Goal: Information Seeking & Learning: Learn about a topic

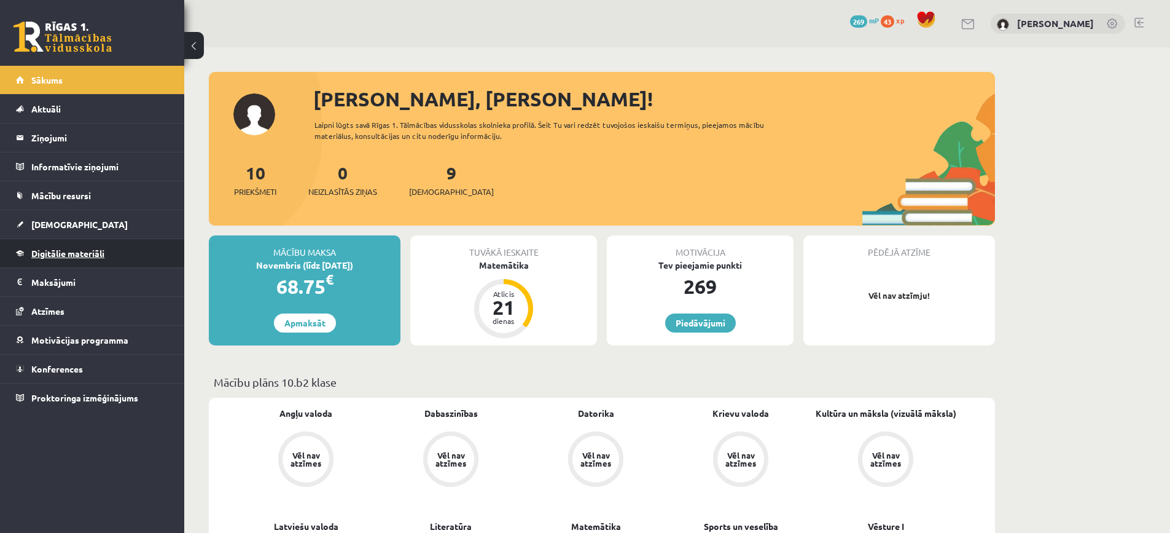
click at [84, 251] on span "Digitālie materiāli" at bounding box center [67, 253] width 73 height 11
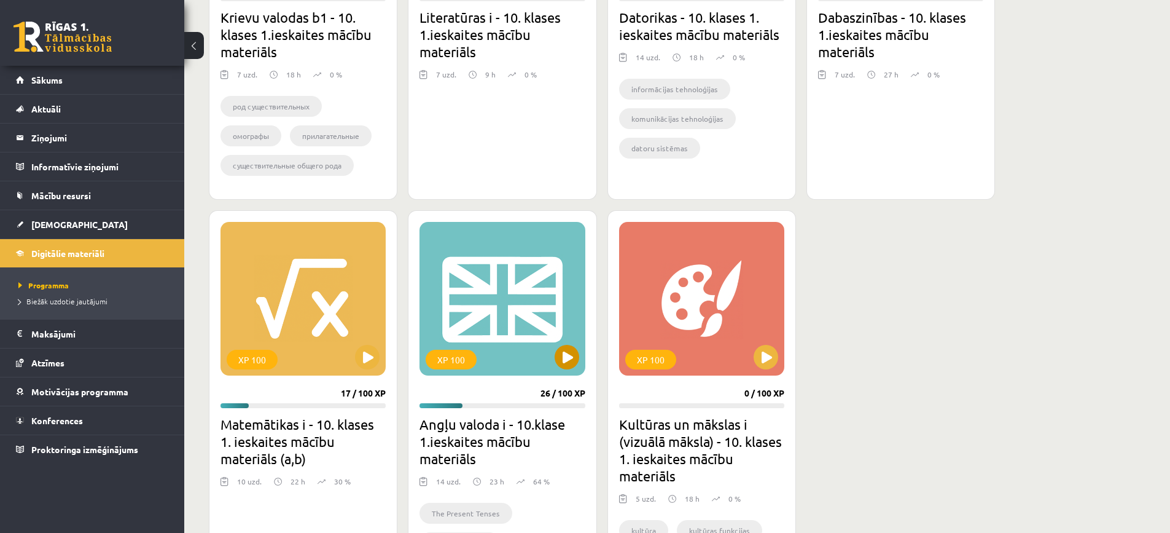
scroll to position [553, 0]
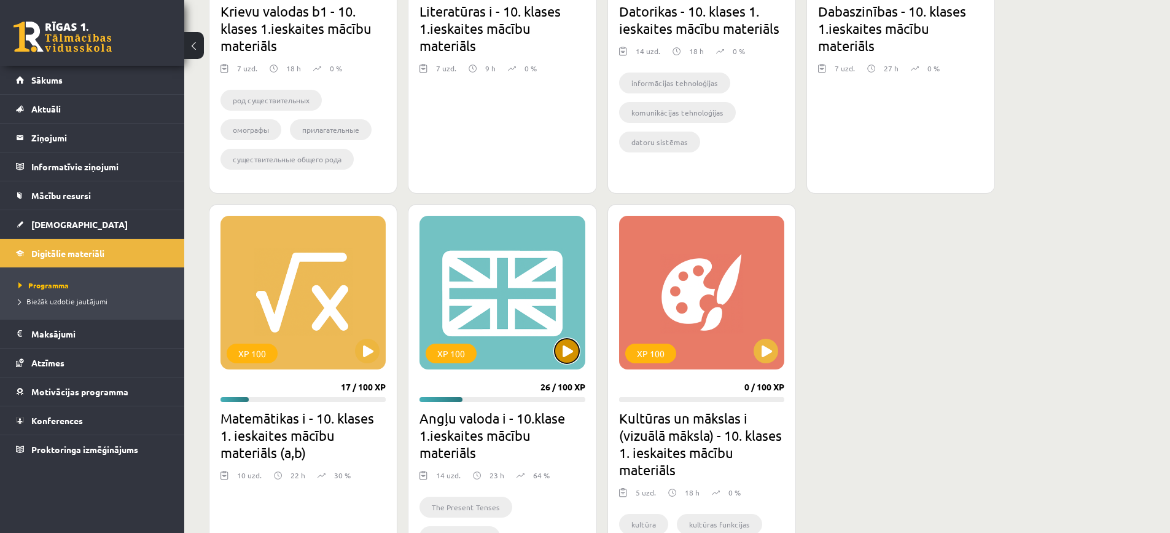
click at [559, 347] on button at bounding box center [567, 351] width 25 height 25
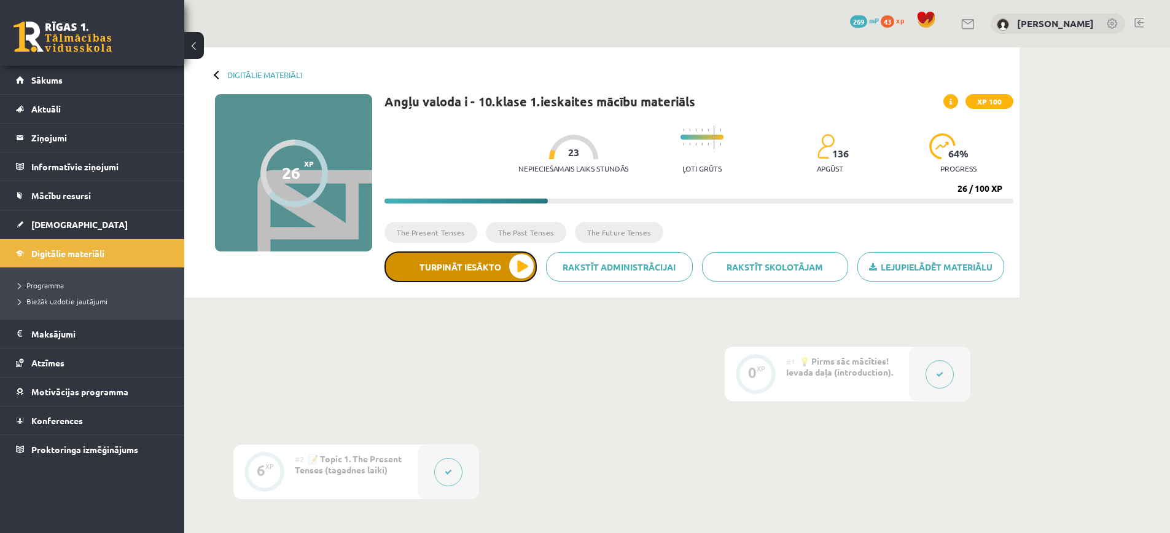
click at [508, 260] on button "Turpināt iesākto" at bounding box center [461, 266] width 152 height 31
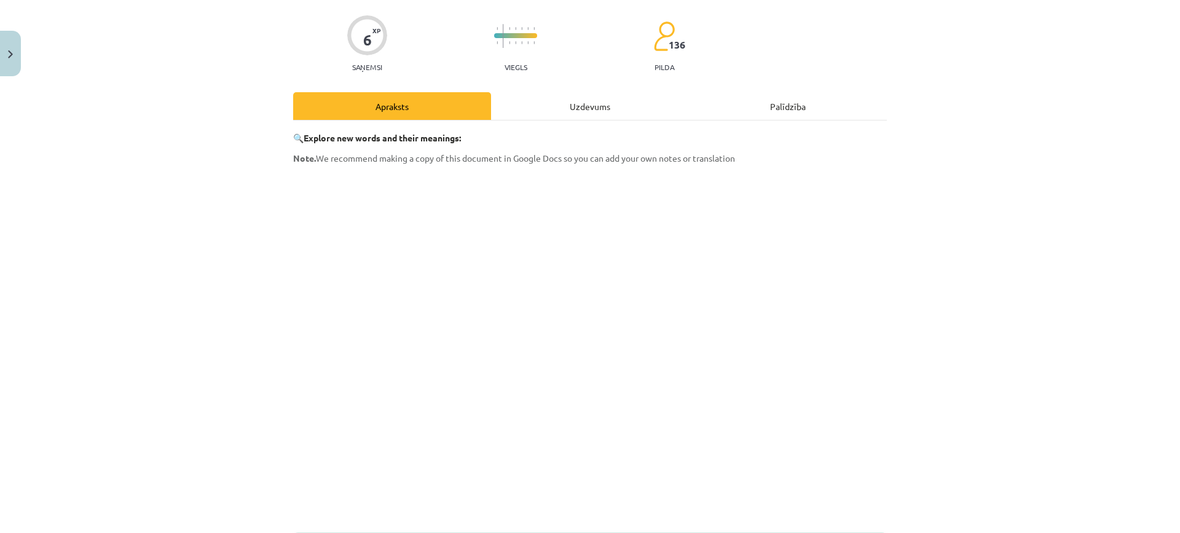
scroll to position [15, 0]
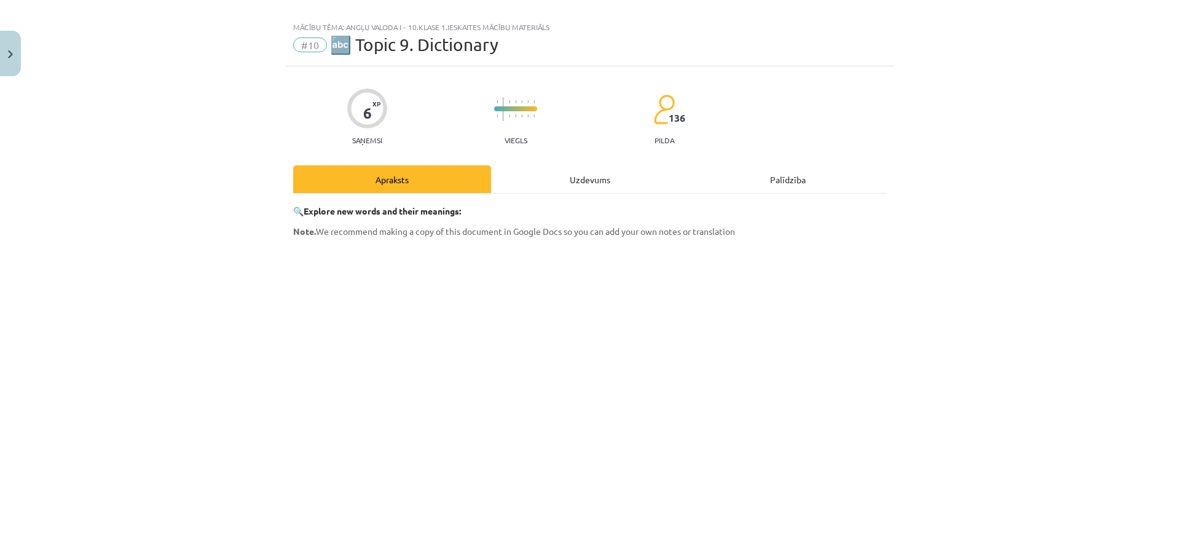
click at [603, 186] on div "Uzdevums" at bounding box center [590, 179] width 198 height 28
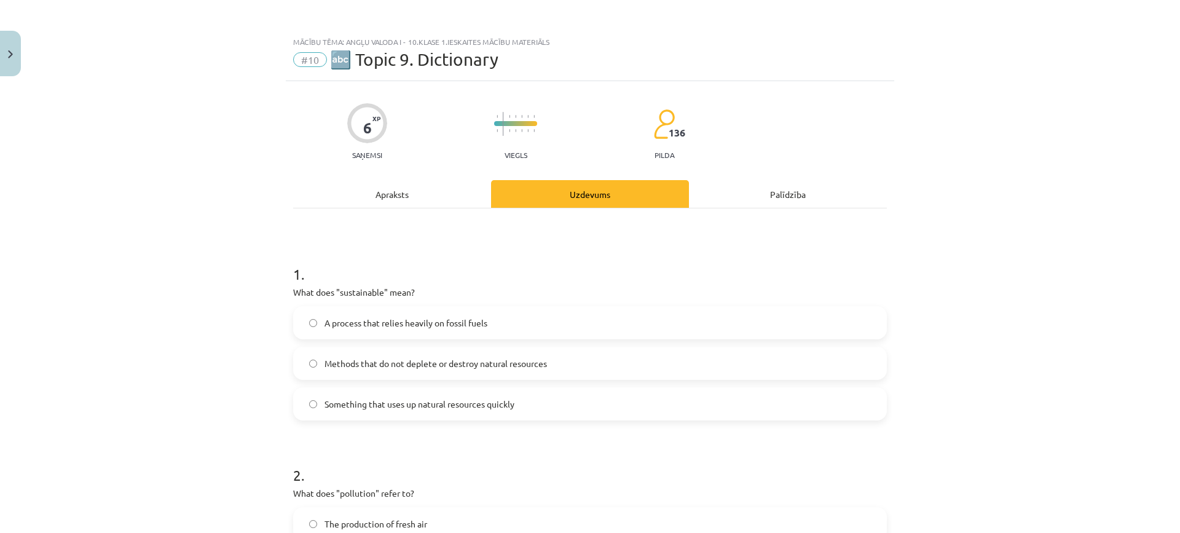
scroll to position [0, 0]
